Goal: Task Accomplishment & Management: Manage account settings

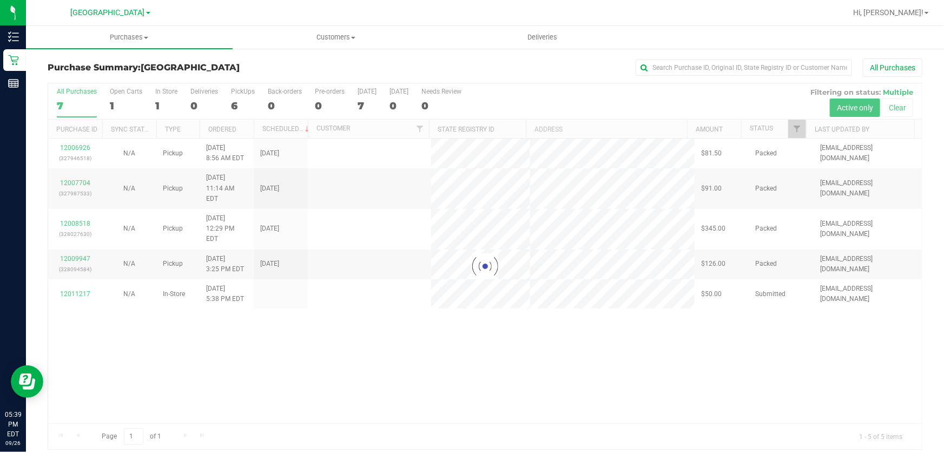
scroll to position [8, 0]
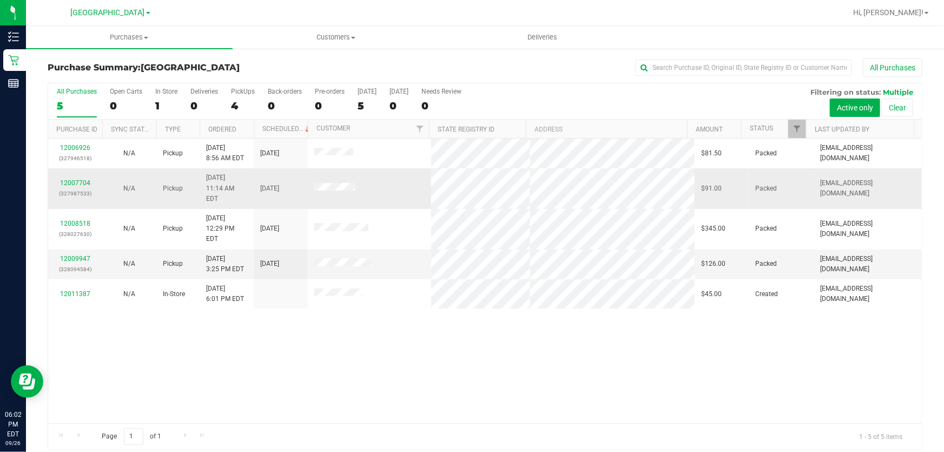
scroll to position [8, 0]
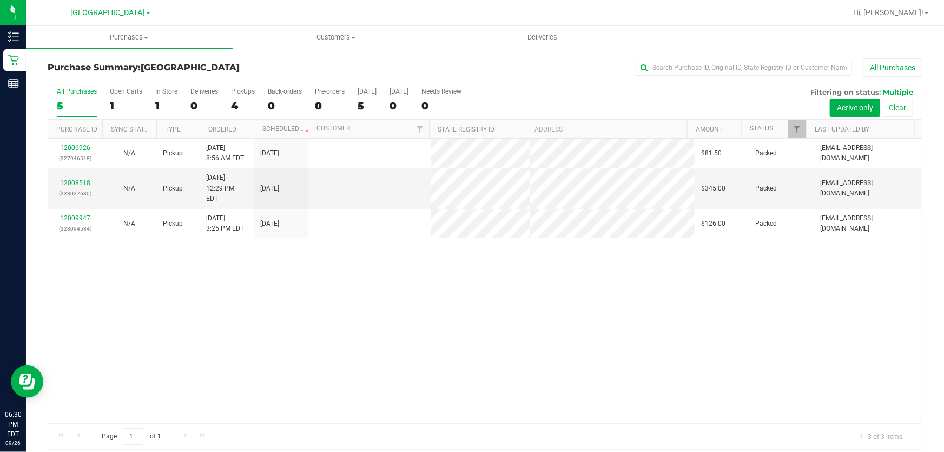
scroll to position [8, 0]
